Goal: Find specific page/section: Find specific page/section

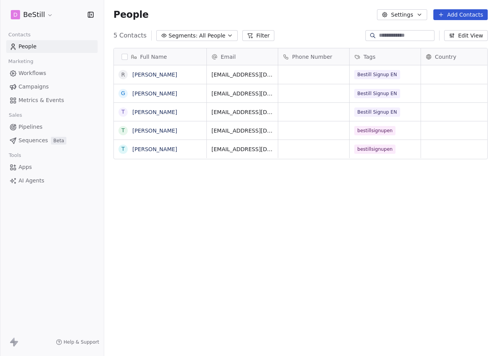
scroll to position [313, 393]
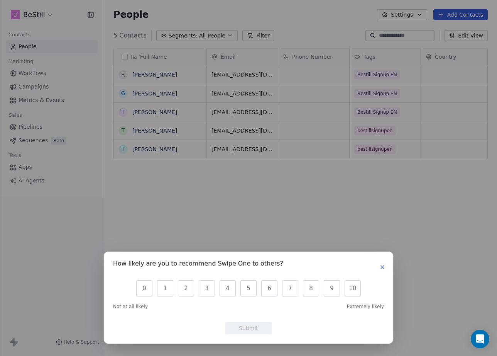
click at [46, 15] on div "How likely are you to recommend Swipe One to others? 0 1 2 3 4 5 6 7 8 9 10 Not…" at bounding box center [248, 178] width 497 height 356
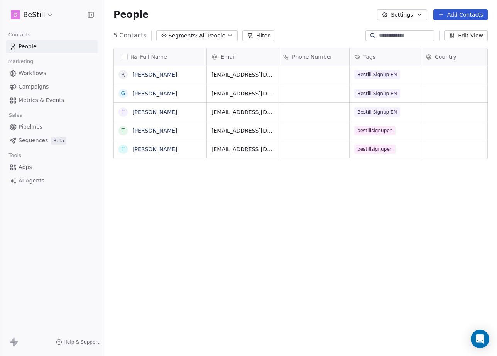
click at [47, 16] on html "D BeStill Contacts People Marketing Workflows Campaigns Metrics & Events Sales …" at bounding box center [248, 178] width 497 height 356
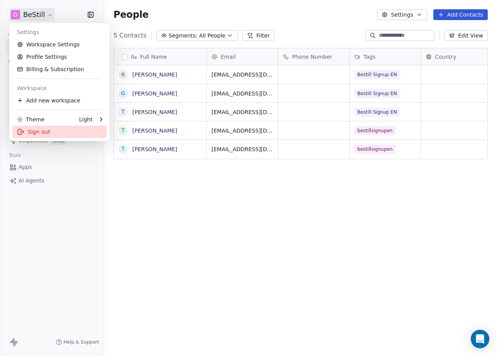
click at [43, 129] on div "Sign out" at bounding box center [59, 131] width 94 height 12
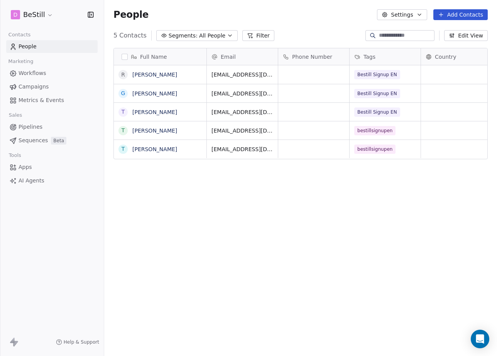
scroll to position [313, 393]
click at [41, 86] on span "Campaigns" at bounding box center [34, 87] width 30 height 8
